Goal: Task Accomplishment & Management: Manage account settings

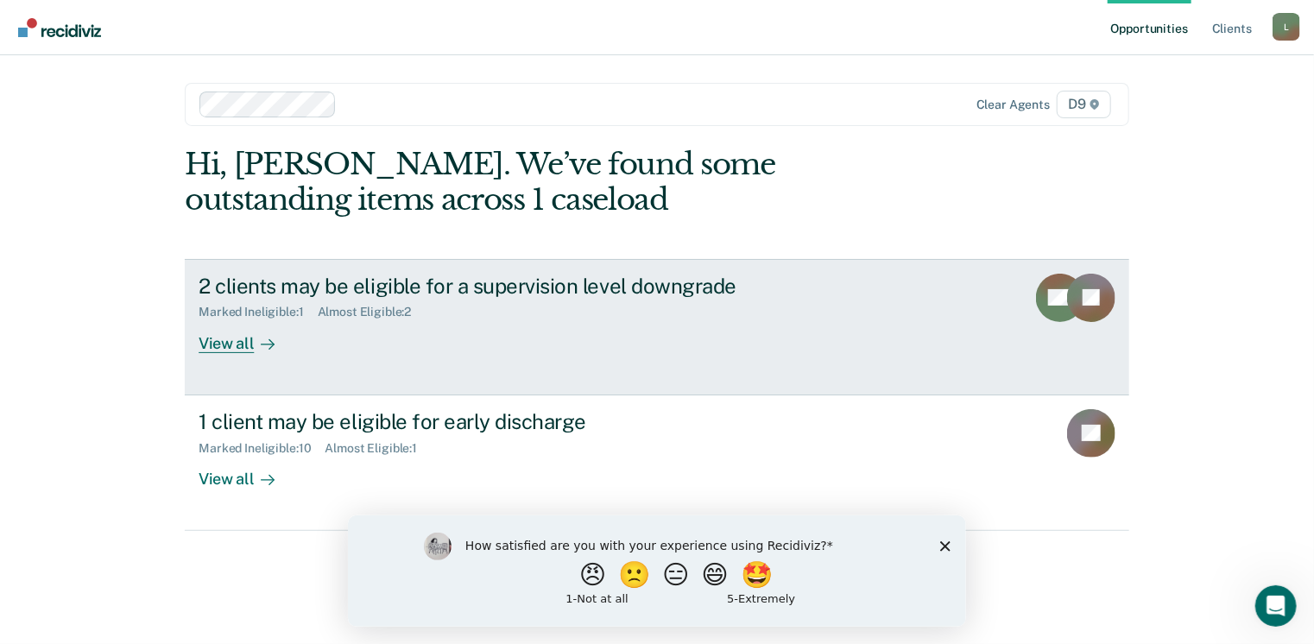
click at [223, 340] on div "View all" at bounding box center [247, 336] width 97 height 34
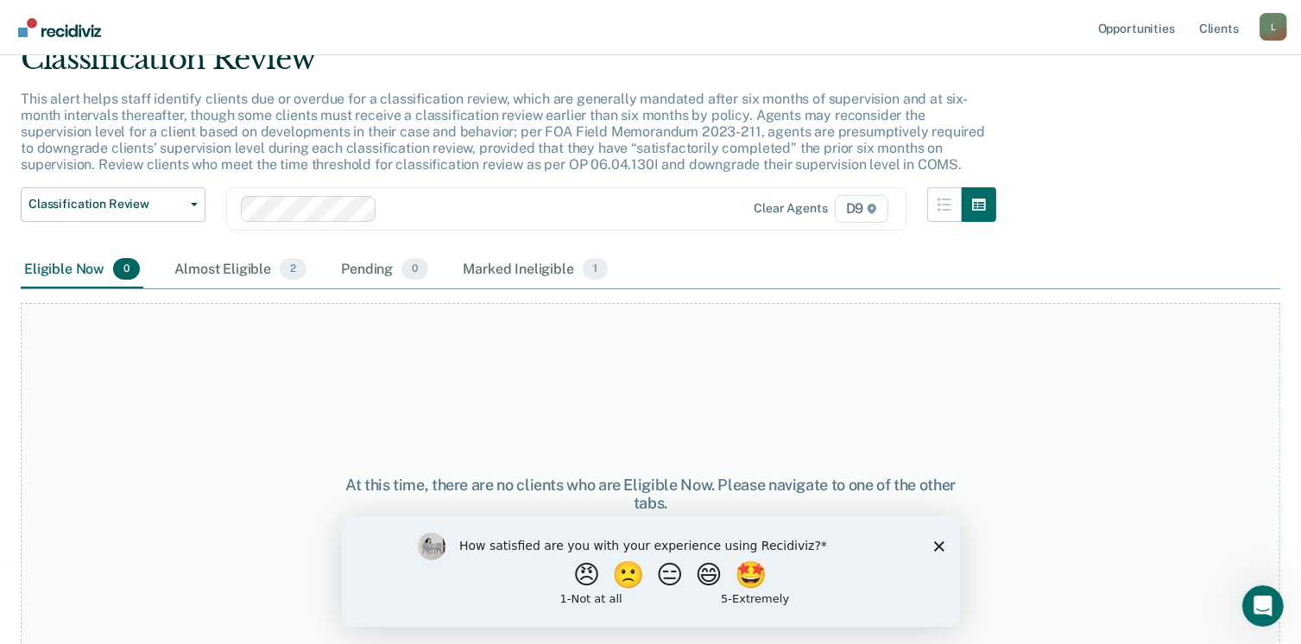
scroll to position [117, 0]
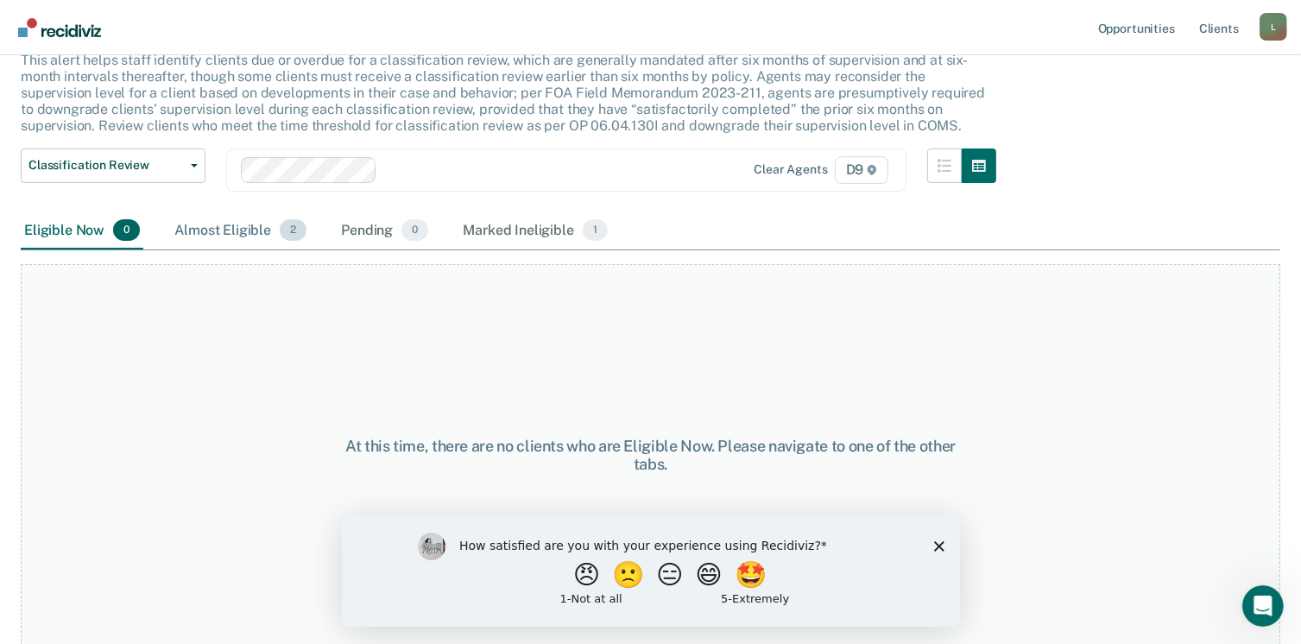
click at [233, 222] on div "Almost Eligible 2" at bounding box center [240, 231] width 139 height 38
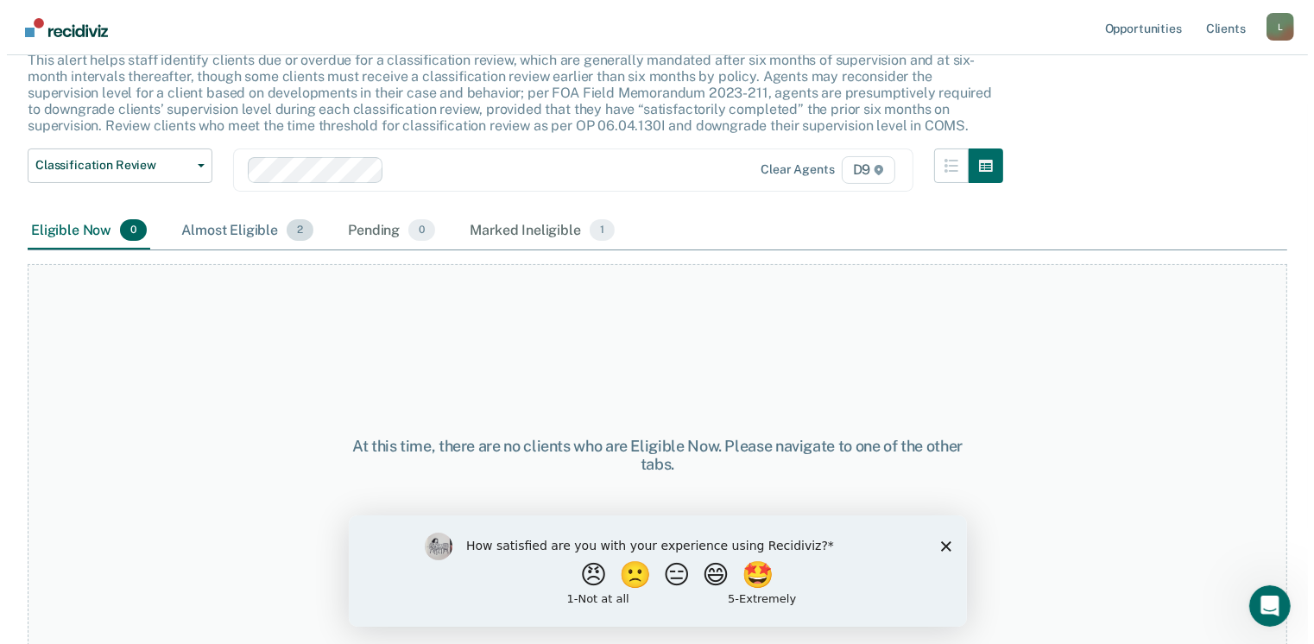
scroll to position [0, 0]
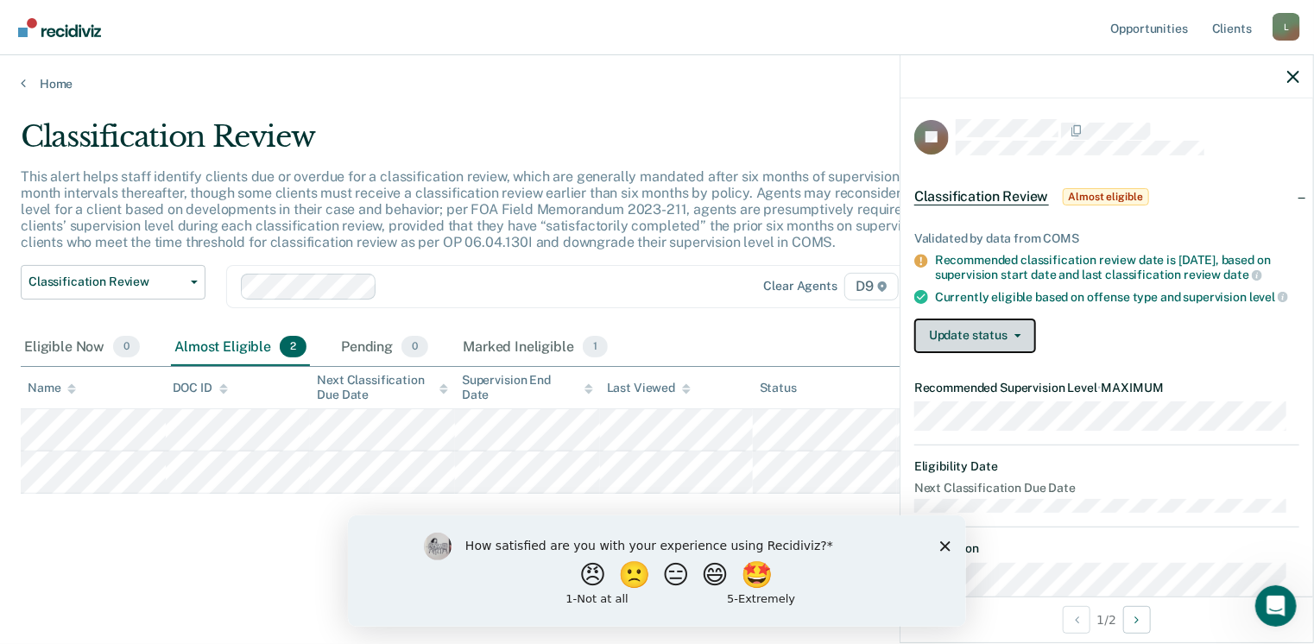
click at [1007, 342] on button "Update status" at bounding box center [975, 336] width 122 height 35
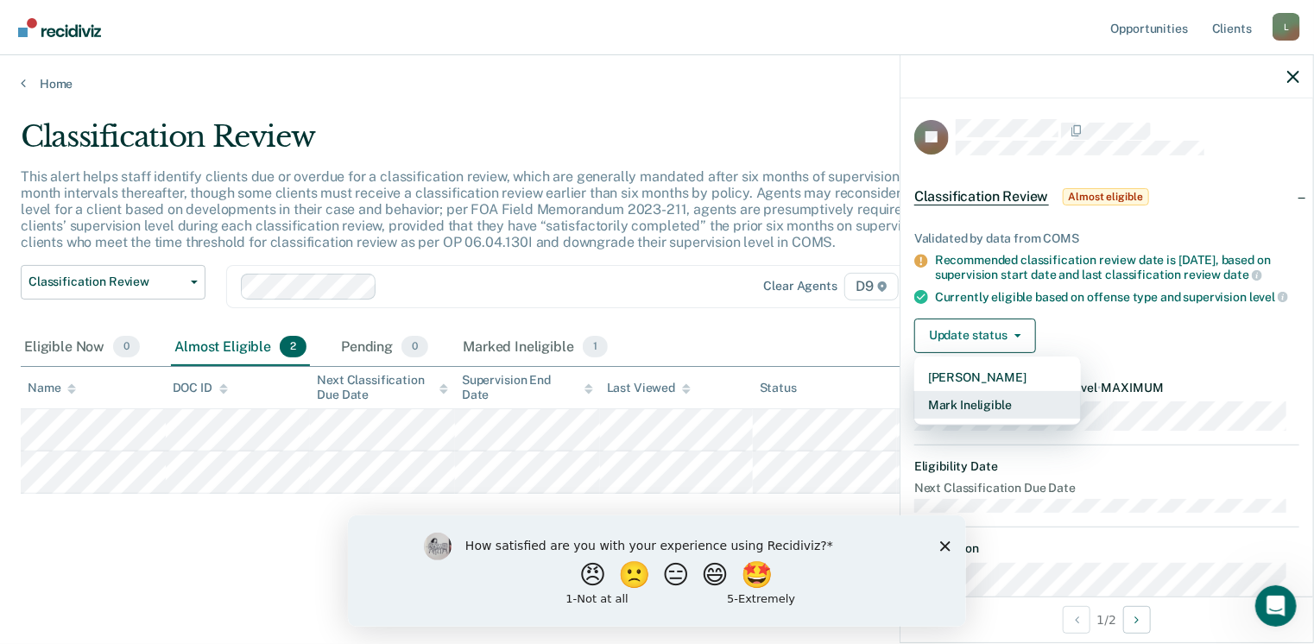
click at [956, 417] on button "Mark Ineligible" at bounding box center [997, 405] width 167 height 28
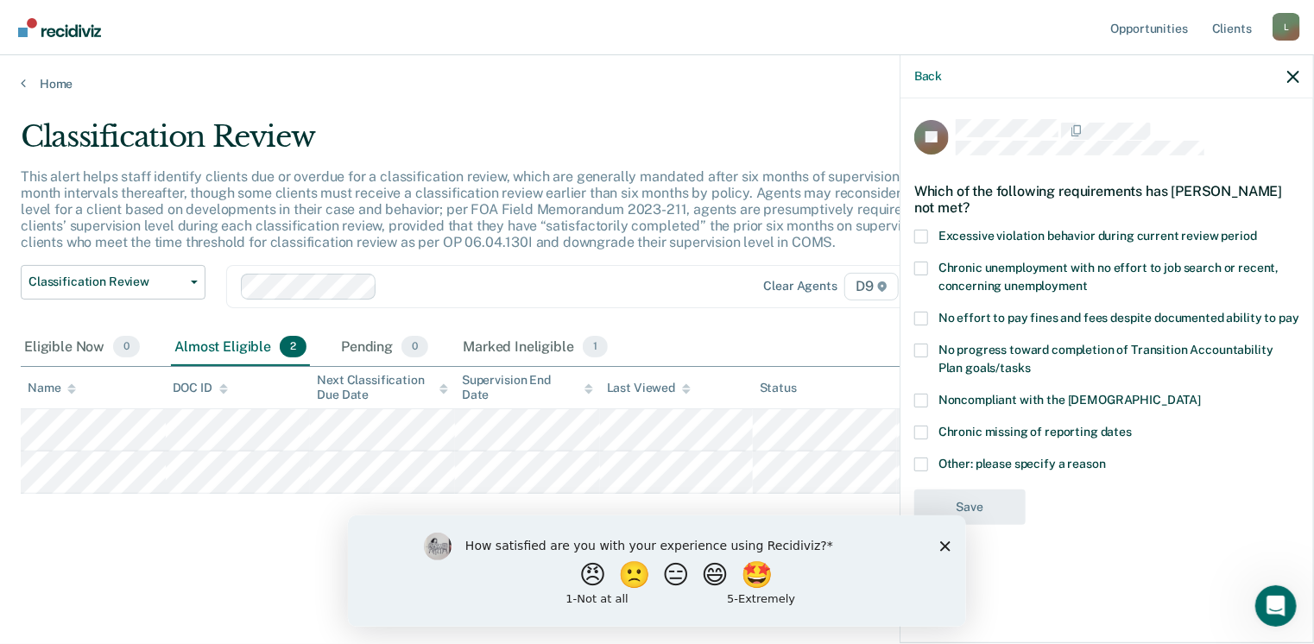
click at [929, 245] on label "Excessive violation behavior during current review period" at bounding box center [1106, 239] width 385 height 18
click at [1257, 230] on input "Excessive violation behavior during current review period" at bounding box center [1257, 230] width 0 height 0
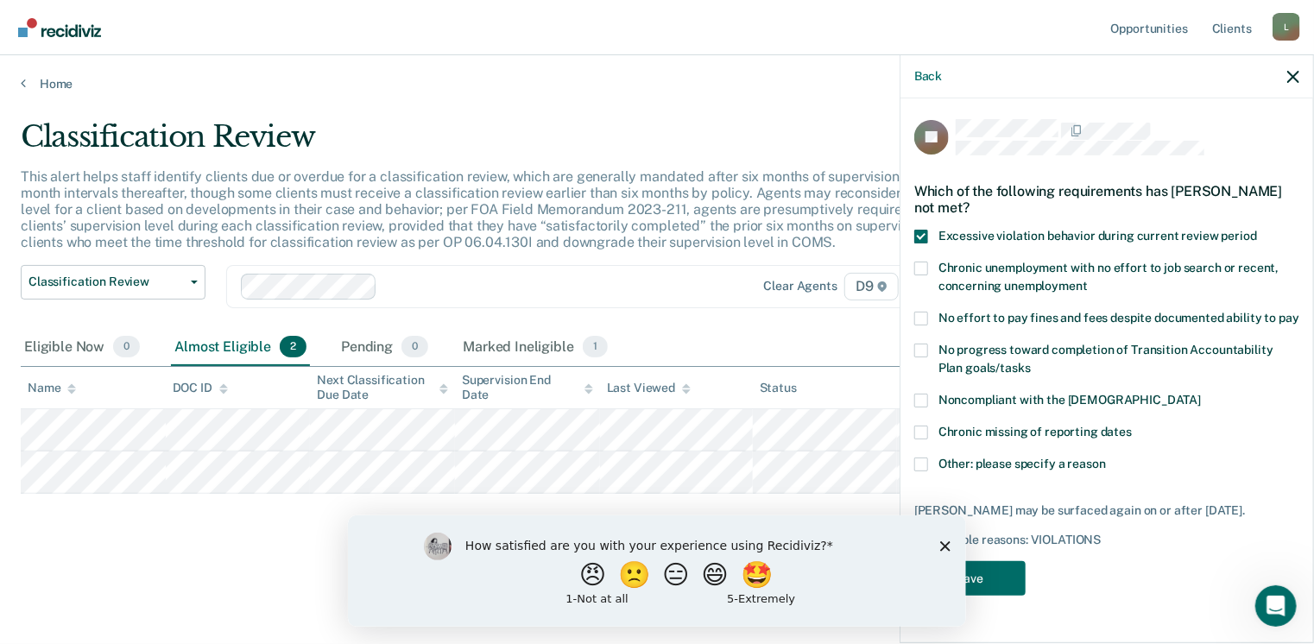
click at [941, 547] on icon "Close survey" at bounding box center [944, 545] width 10 height 10
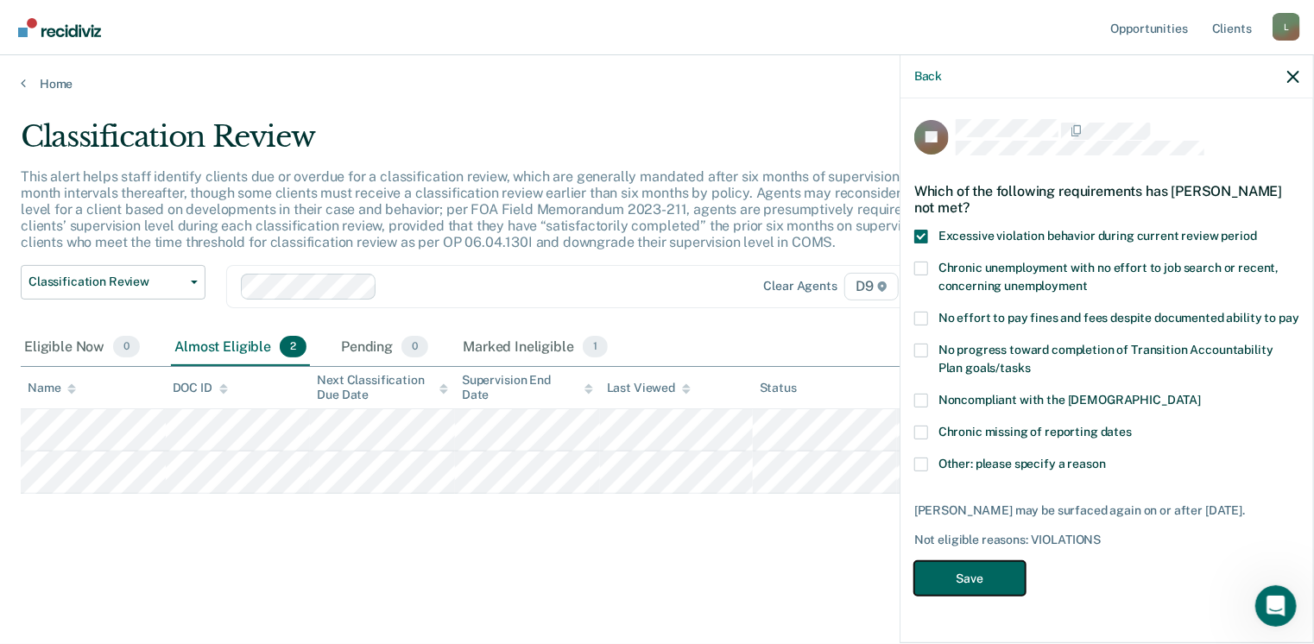
click at [969, 585] on button "Save" at bounding box center [969, 578] width 111 height 35
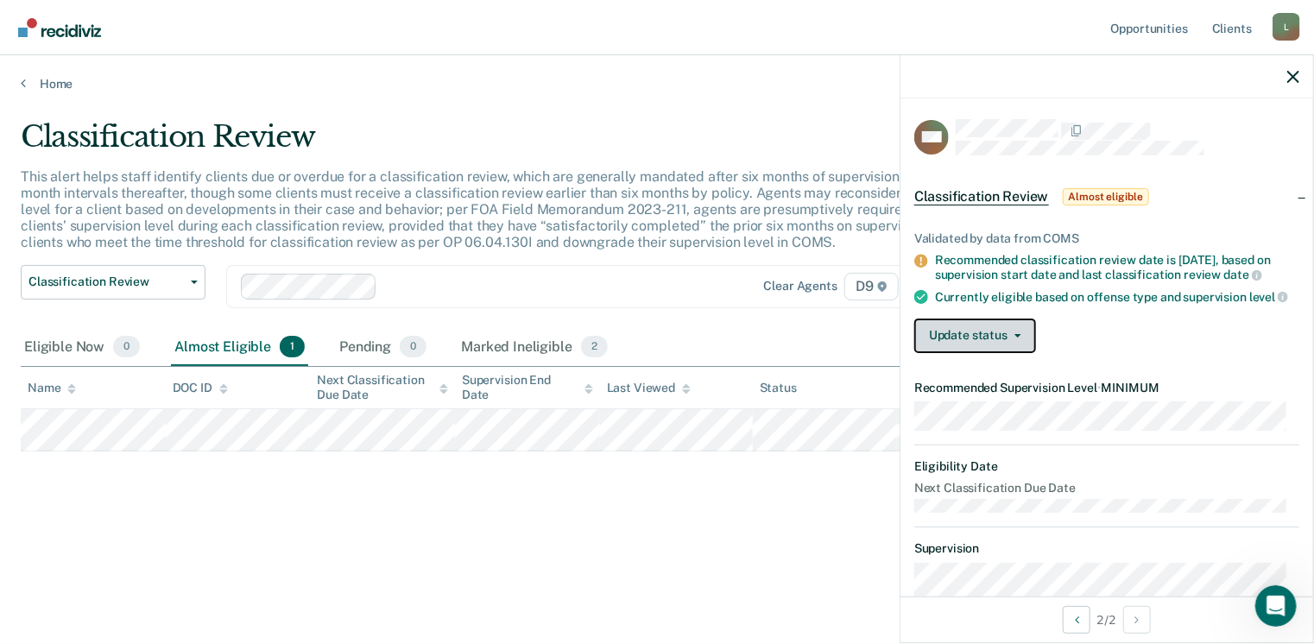
click at [1012, 336] on button "Update status" at bounding box center [975, 336] width 122 height 35
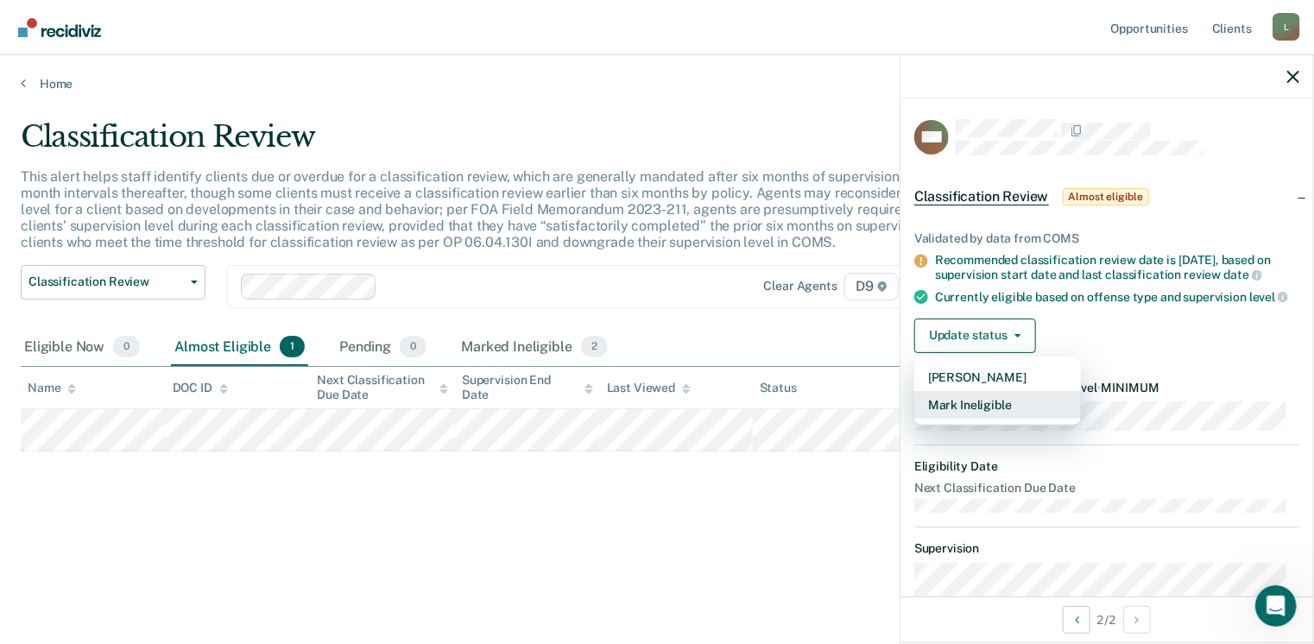
click at [965, 411] on button "Mark Ineligible" at bounding box center [997, 405] width 167 height 28
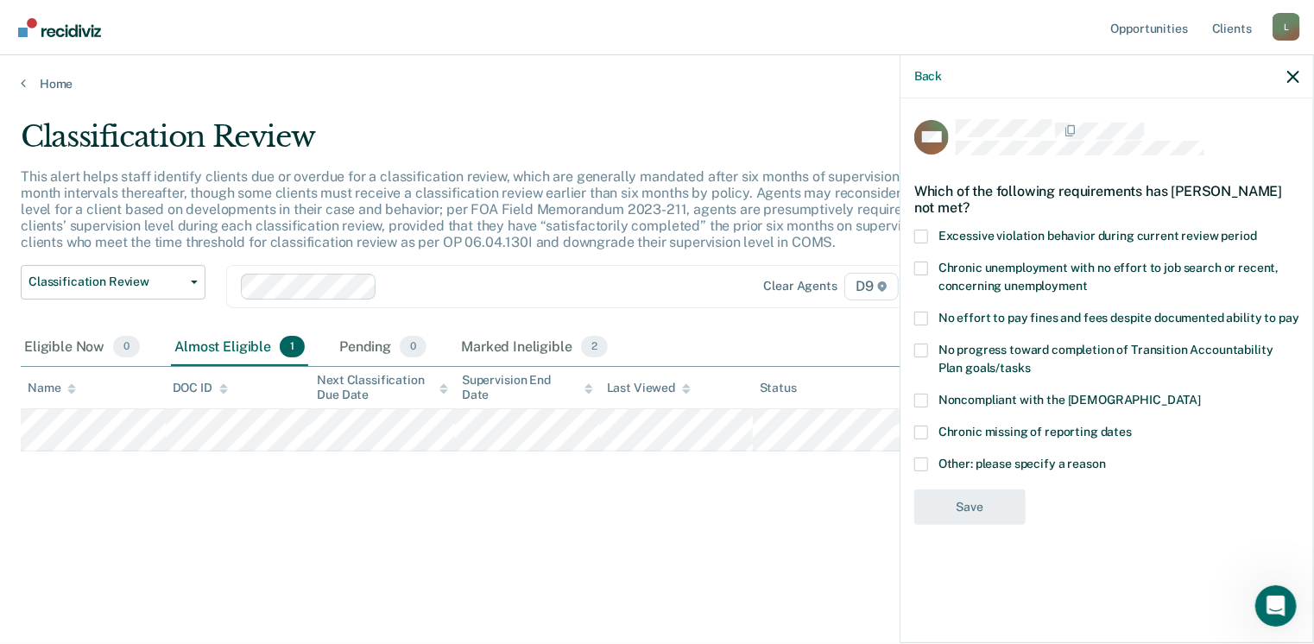
click at [920, 465] on span at bounding box center [921, 464] width 14 height 14
click at [1106, 457] on input "Other: please specify a reason" at bounding box center [1106, 457] width 0 height 0
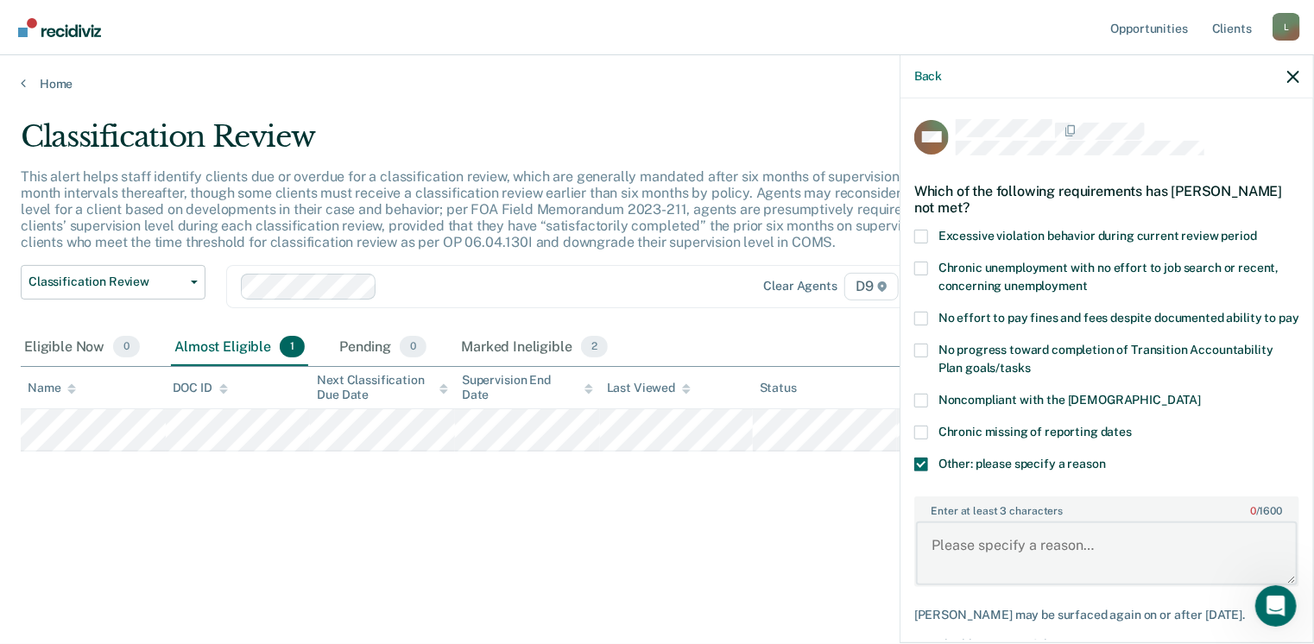
click at [940, 543] on textarea "Enter at least 3 characters 0 / 1600" at bounding box center [1107, 553] width 382 height 64
type textarea "j"
type textarea "M"
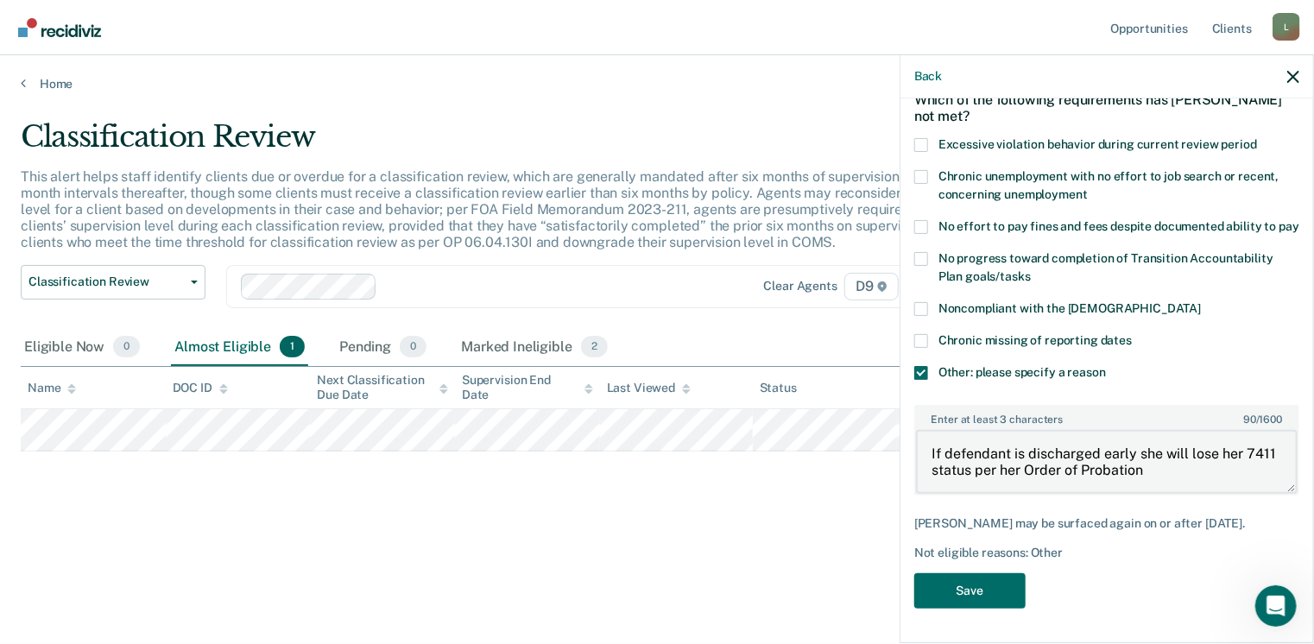
scroll to position [104, 0]
type textarea "If defendant is discharged early she will lose her 7411 status per her Order of…"
click at [978, 586] on button "Save" at bounding box center [969, 590] width 111 height 35
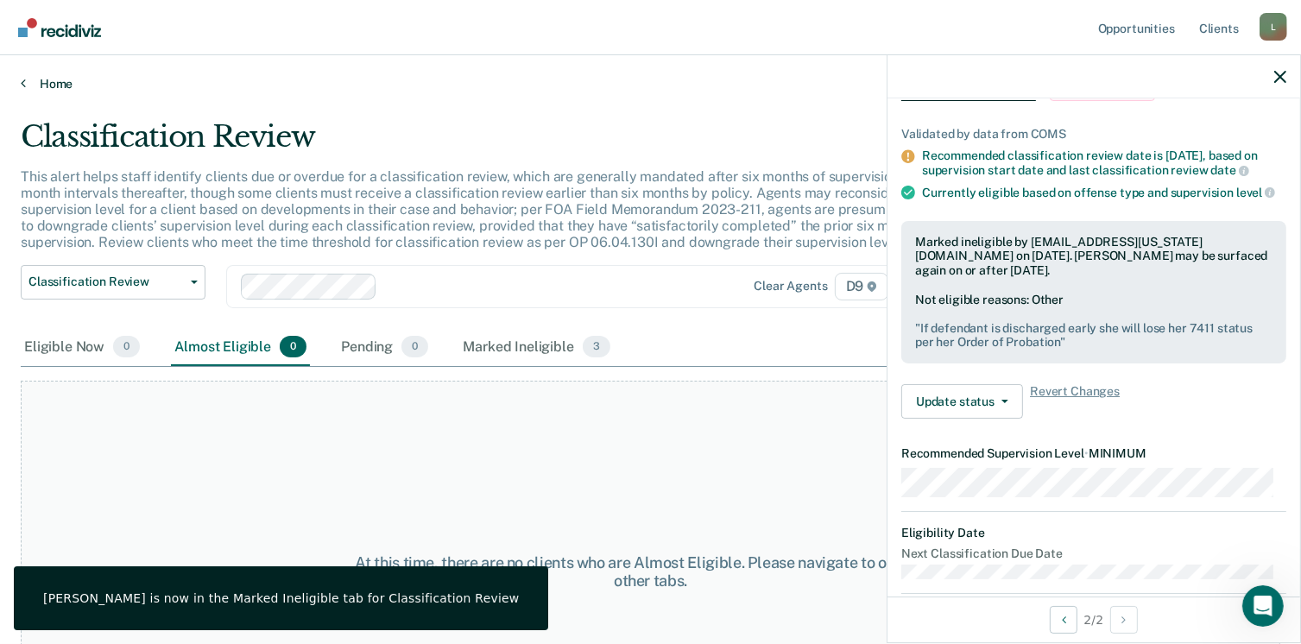
click at [60, 76] on link "Home" at bounding box center [650, 84] width 1259 height 16
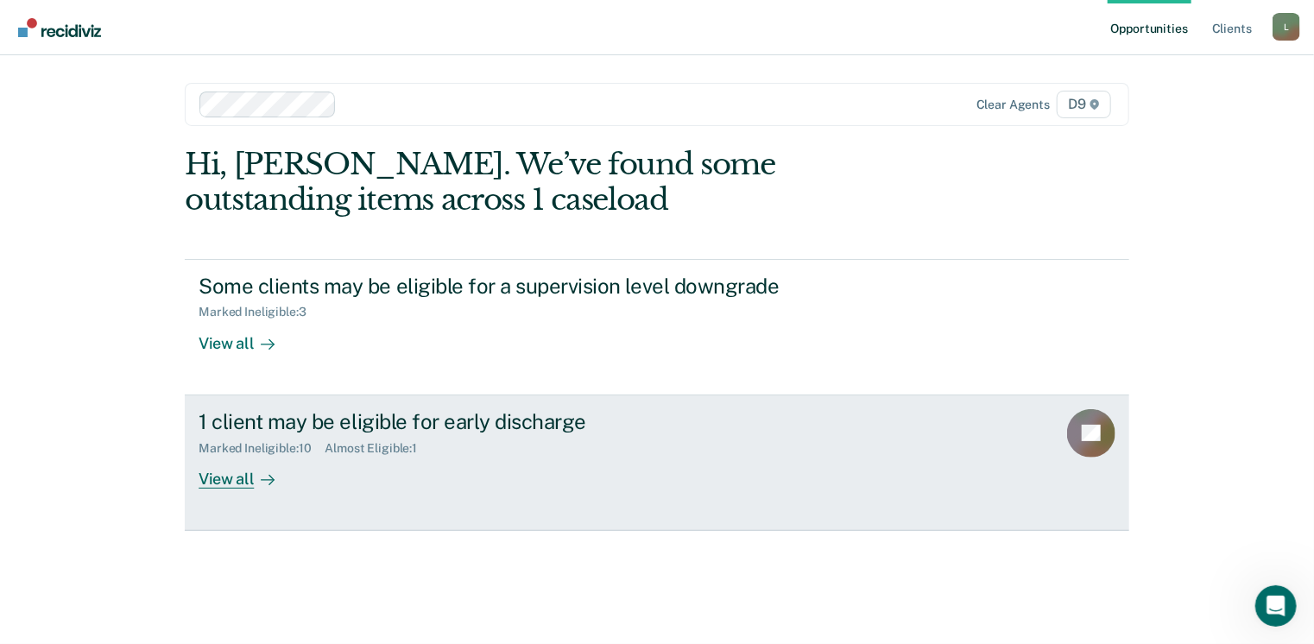
click at [238, 476] on div "View all" at bounding box center [247, 472] width 97 height 34
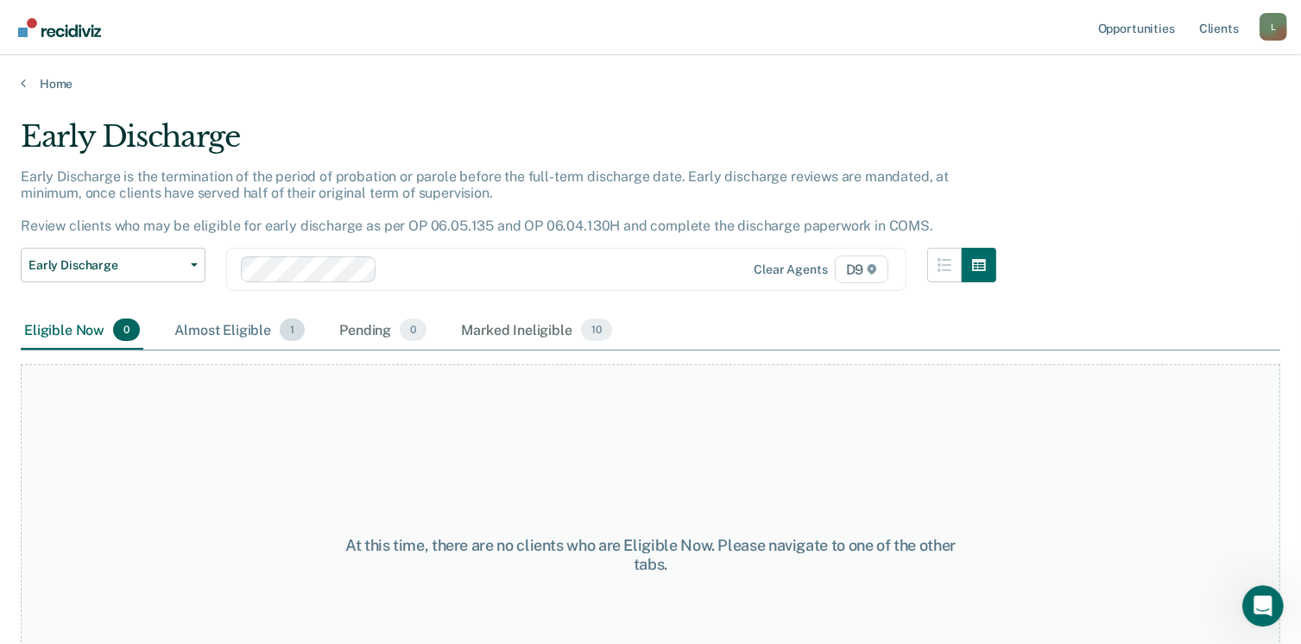
click at [207, 332] on div "Almost Eligible 1" at bounding box center [239, 331] width 137 height 38
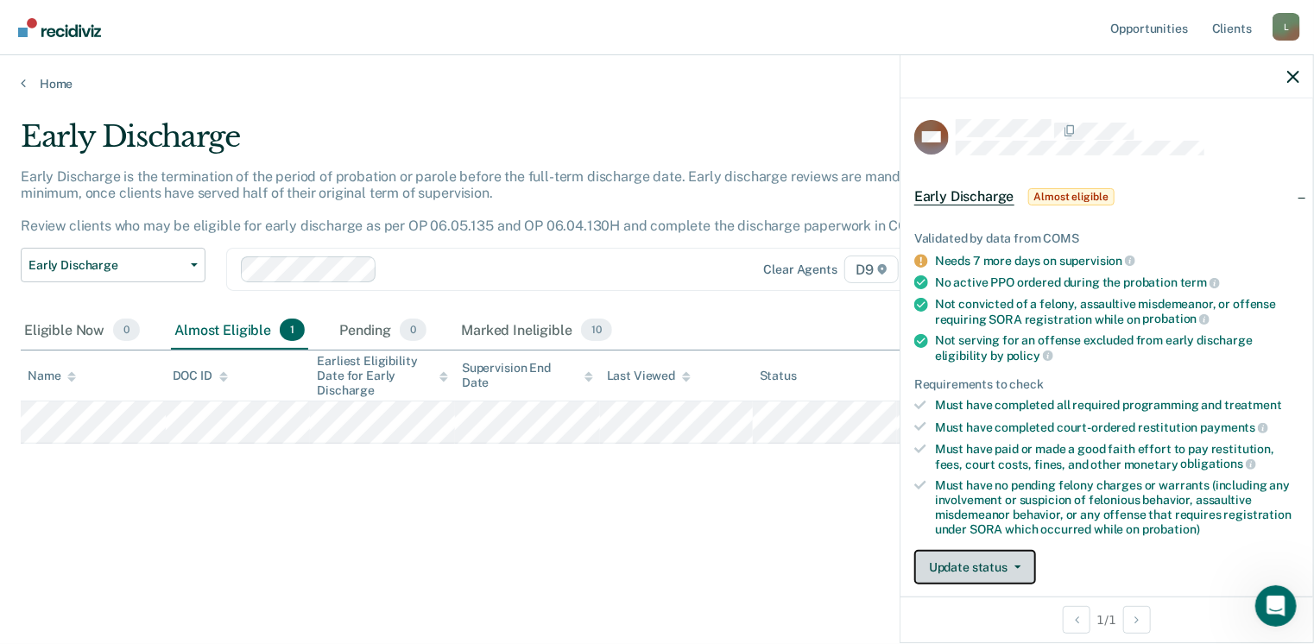
click at [989, 558] on button "Update status" at bounding box center [975, 567] width 122 height 35
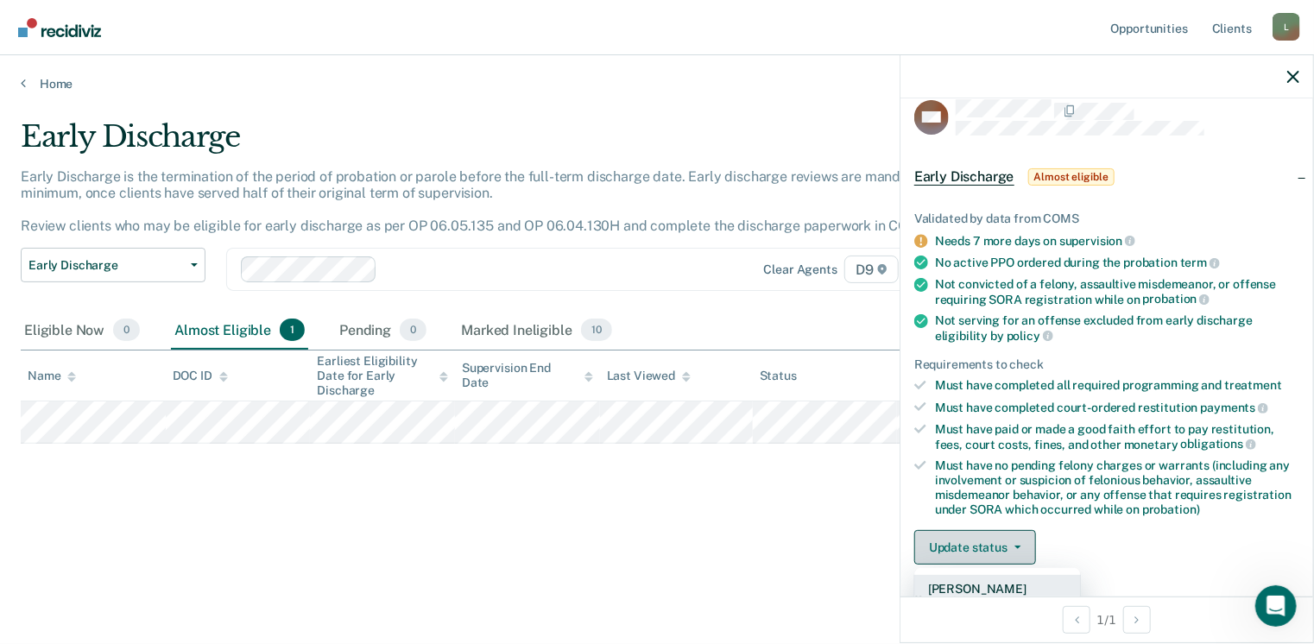
scroll to position [103, 0]
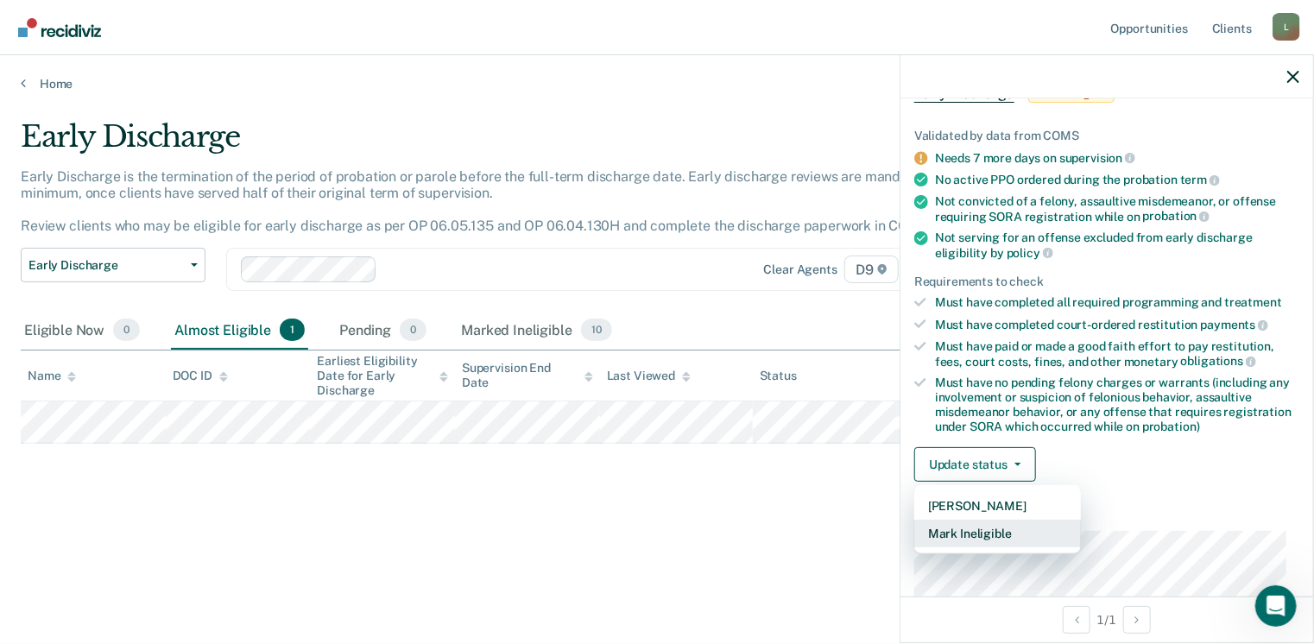
click at [968, 530] on button "Mark Ineligible" at bounding box center [997, 534] width 167 height 28
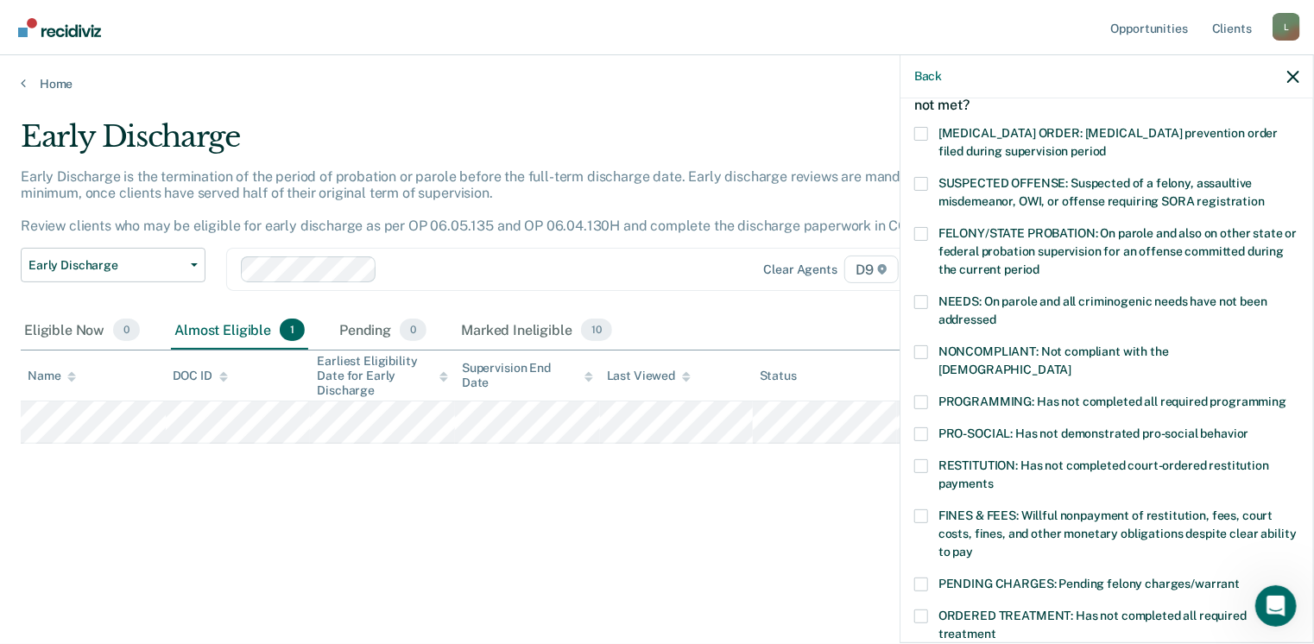
click at [917, 395] on span at bounding box center [921, 402] width 14 height 14
click at [1286, 395] on input "PROGRAMMING: Has not completed all required programming" at bounding box center [1286, 395] width 0 height 0
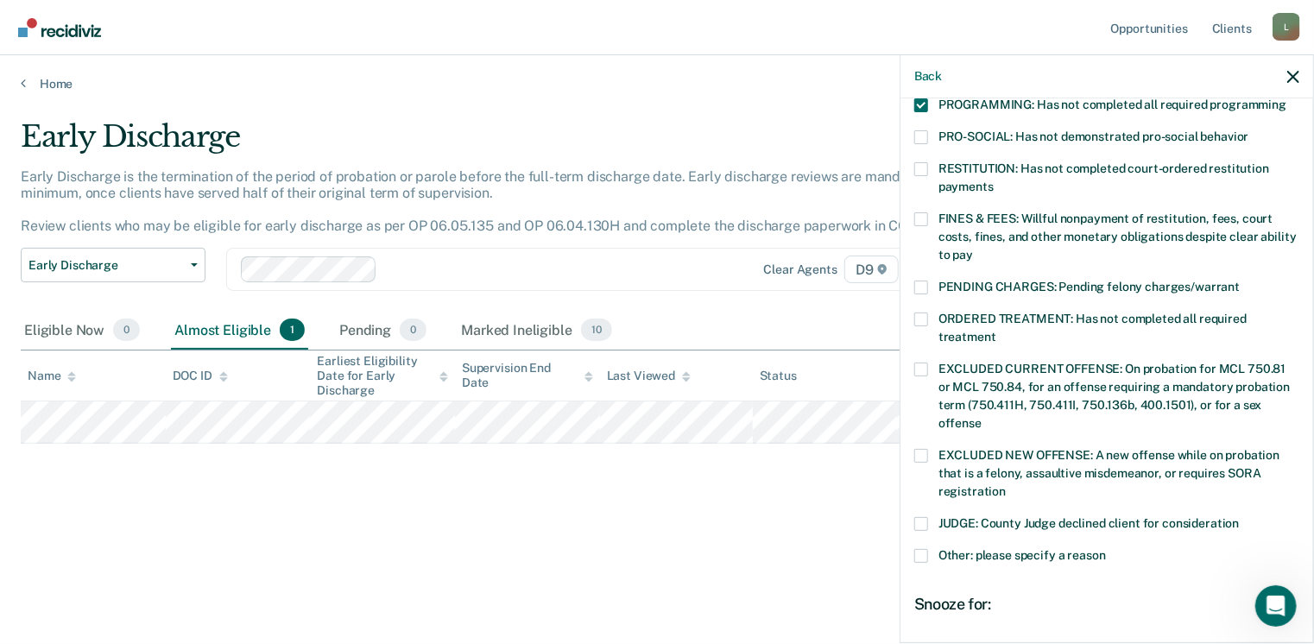
scroll to position [562, 0]
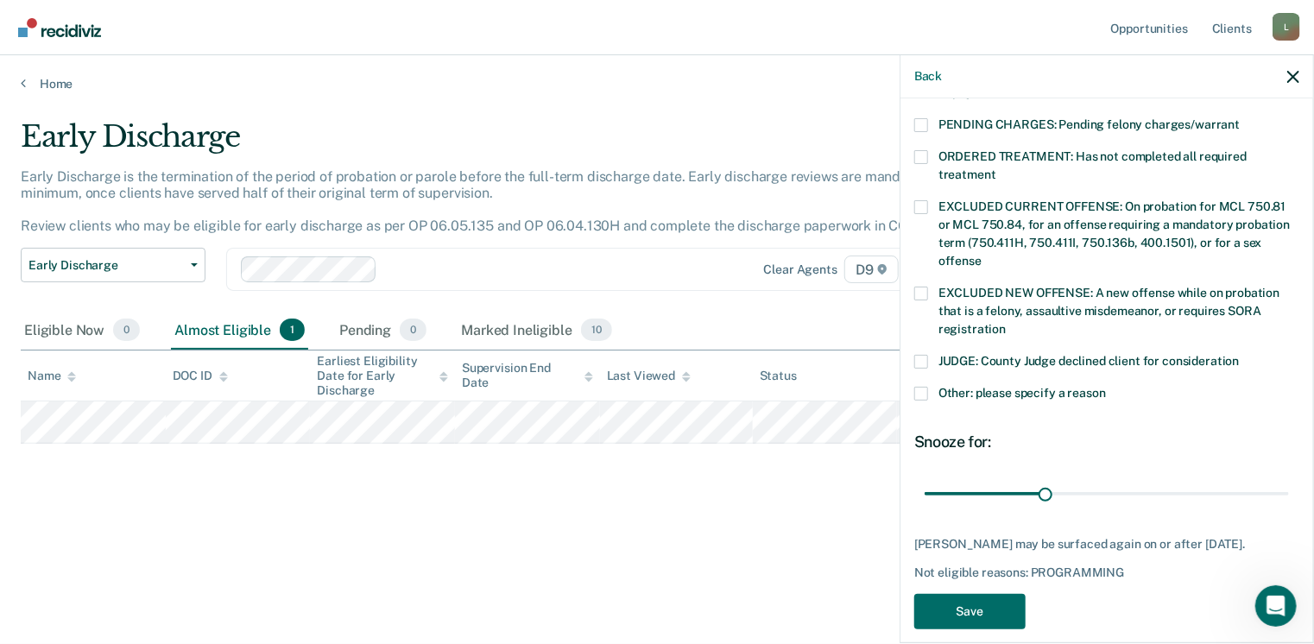
click at [926, 387] on span at bounding box center [921, 394] width 14 height 14
click at [1106, 387] on input "Other: please specify a reason" at bounding box center [1106, 387] width 0 height 0
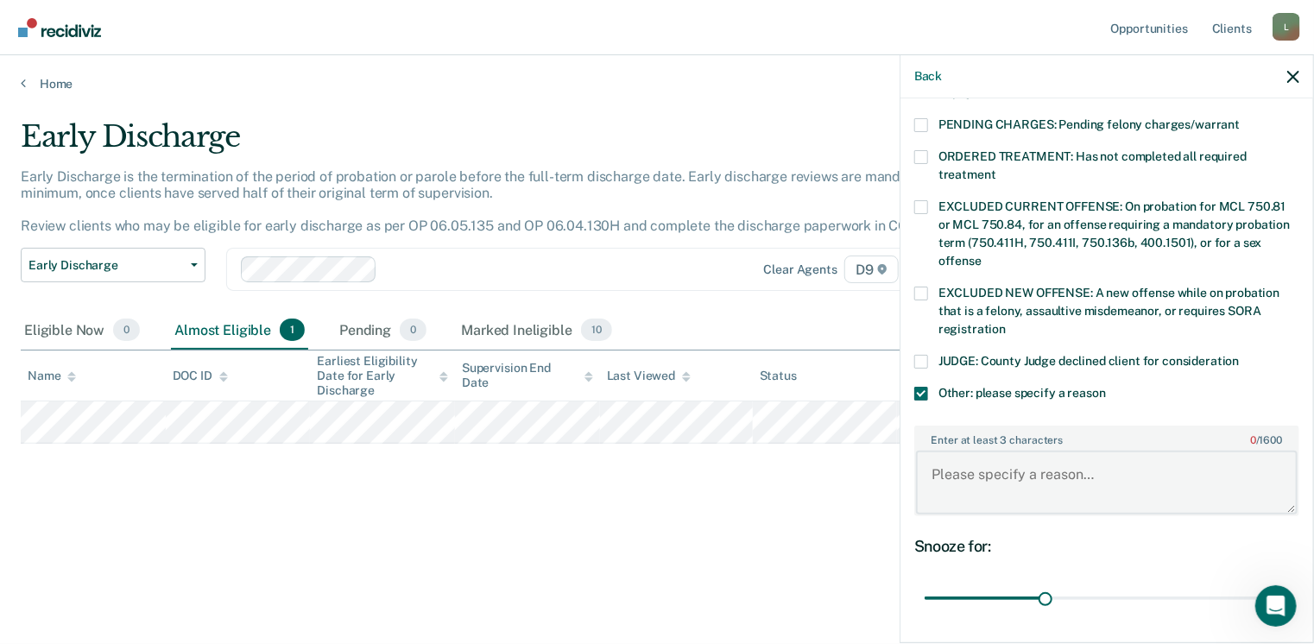
click at [941, 457] on textarea "Enter at least 3 characters 0 / 1600" at bounding box center [1107, 483] width 382 height 64
type textarea "Current in TRI CAP inpatient programming for [MEDICAL_DATA]"
click at [996, 495] on div "Enter at least 3 characters 52 / 1600 Current in TRI CAP inpatient programming …" at bounding box center [1106, 471] width 385 height 104
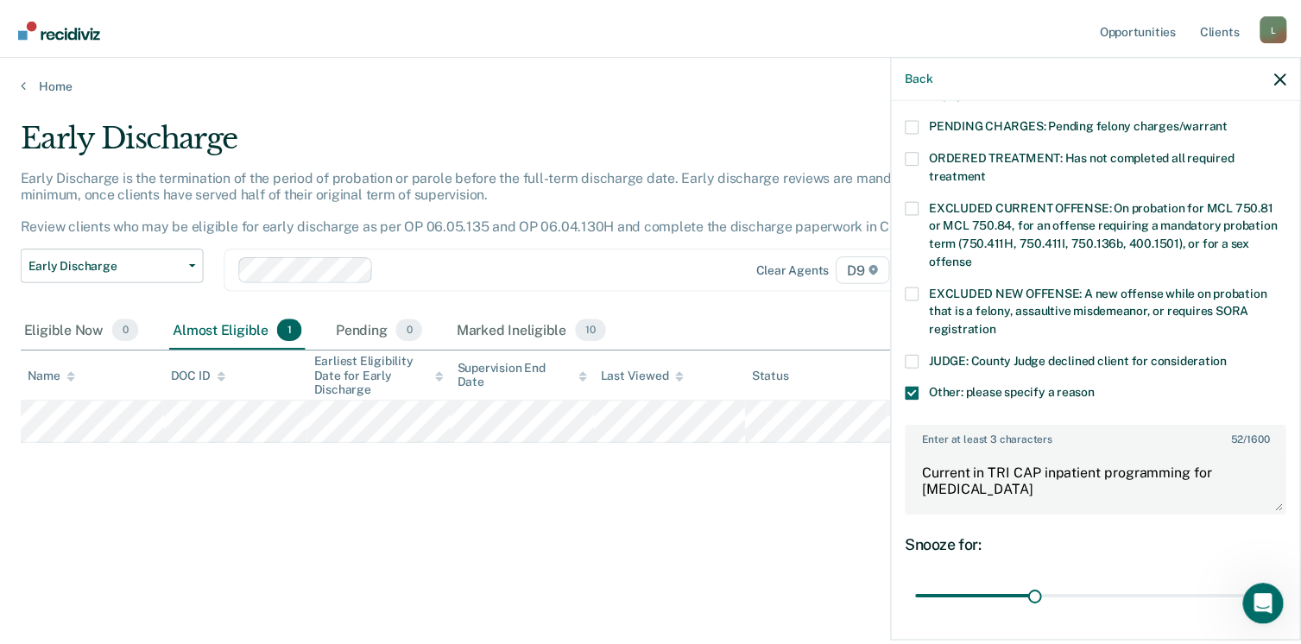
scroll to position [665, 0]
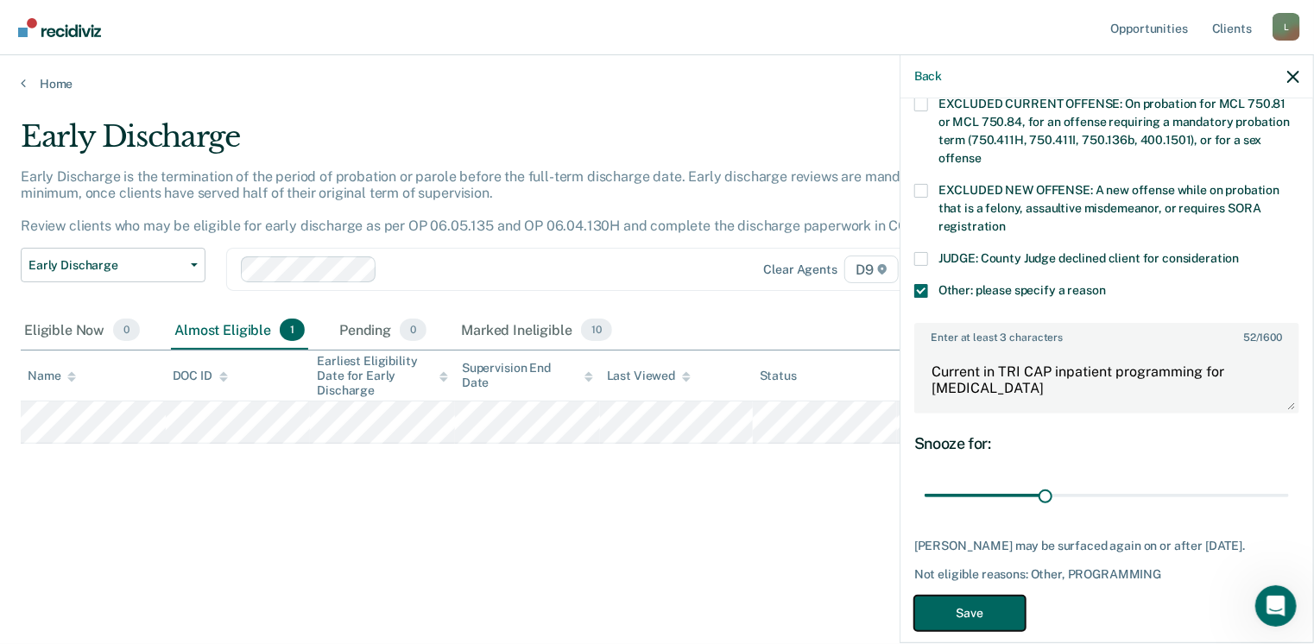
click at [984, 596] on button "Save" at bounding box center [969, 613] width 111 height 35
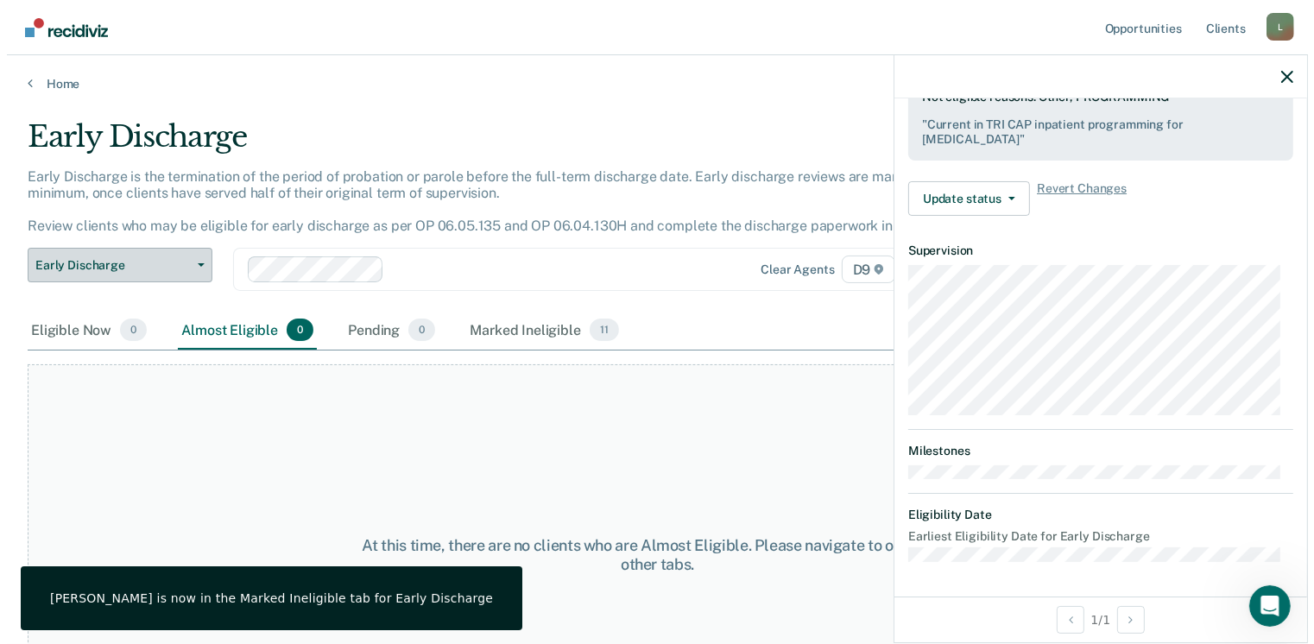
scroll to position [518, 0]
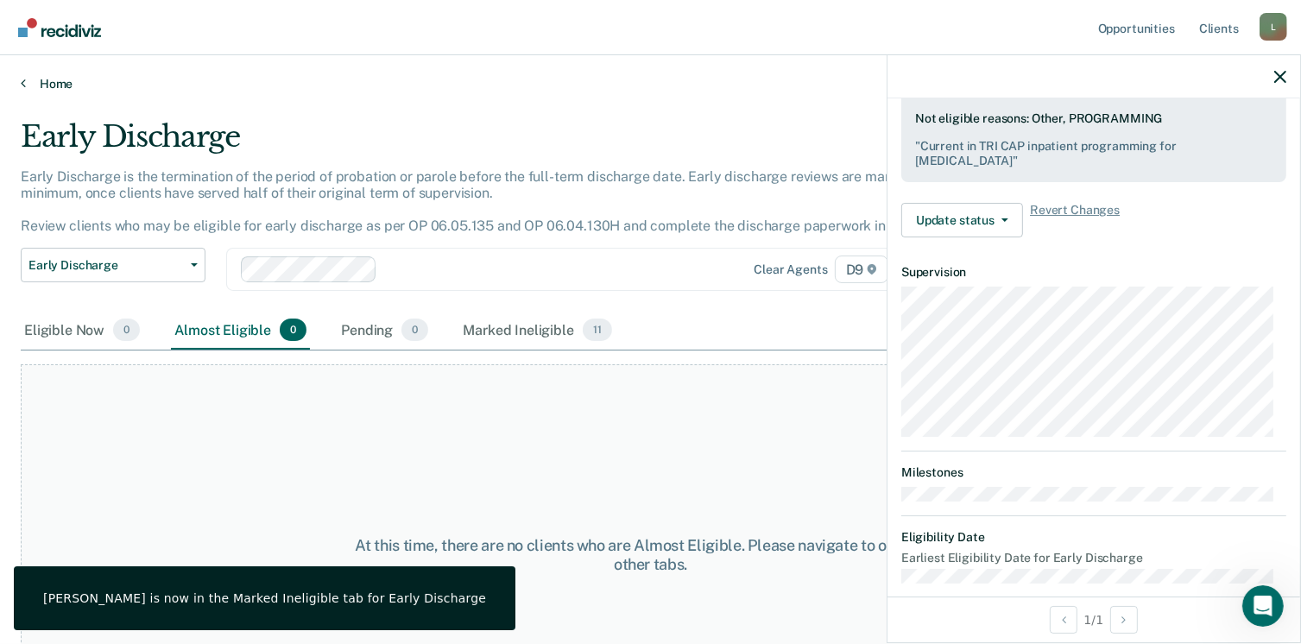
click at [39, 87] on link "Home" at bounding box center [650, 84] width 1259 height 16
